Goal: Navigation & Orientation: Find specific page/section

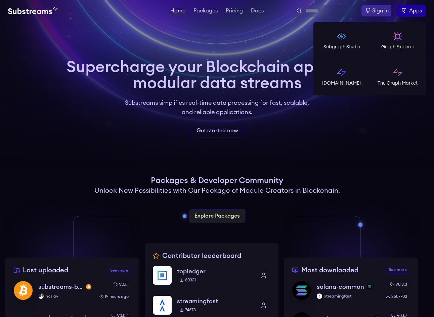
click at [407, 13] on label "Apps" at bounding box center [411, 11] width 29 height 12
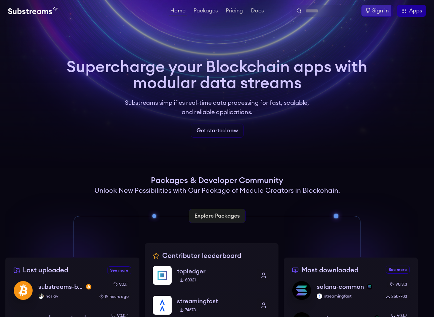
click at [380, 12] on div "Sign in" at bounding box center [380, 11] width 16 height 8
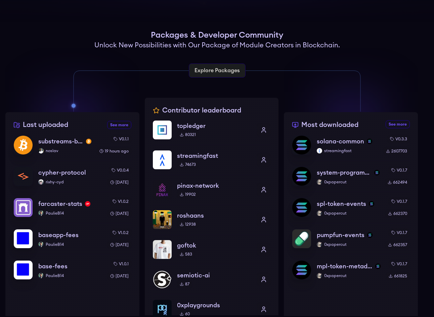
scroll to position [34, 0]
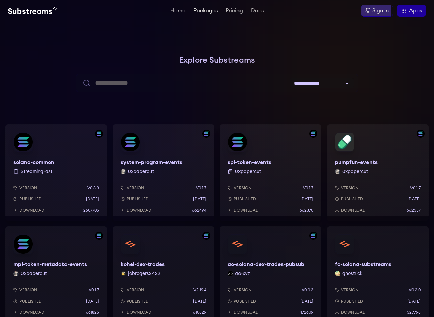
click at [52, 60] on div at bounding box center [100, 100] width 201 height 201
click at [55, 55] on div at bounding box center [100, 100] width 201 height 201
click at [59, 53] on div at bounding box center [100, 100] width 201 height 201
click at [228, 15] on div "Home Packages Pricing Docs Home Packages Pricing Docs Sign in Apps Subgraph Stu…" at bounding box center [216, 11] width 417 height 12
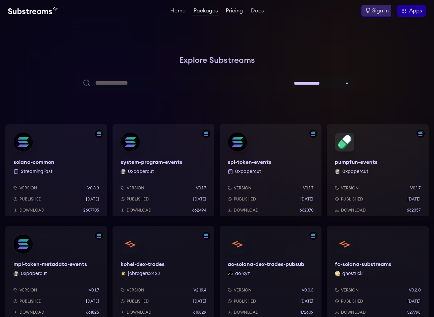
click at [230, 13] on link "Pricing" at bounding box center [234, 11] width 20 height 7
